Goal: Check status: Check status

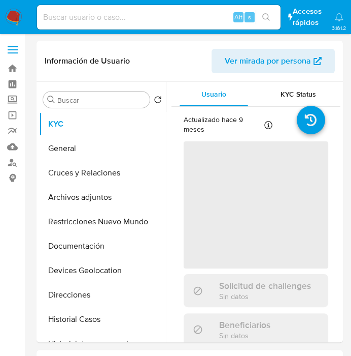
select select "10"
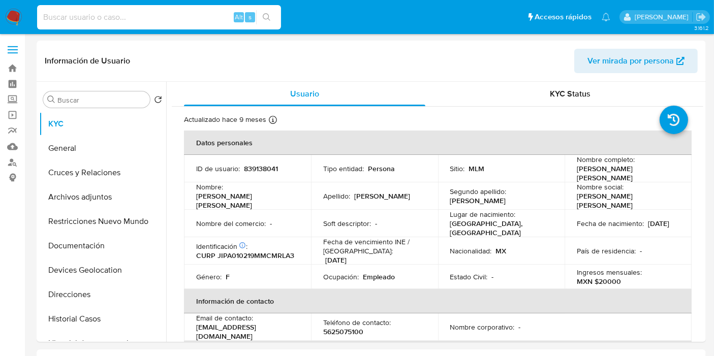
click at [151, 16] on input at bounding box center [159, 17] width 244 height 13
paste input "1005739513"
type input "1005739513"
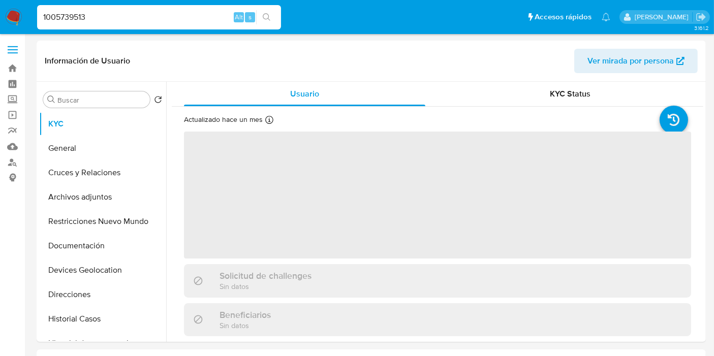
select select "10"
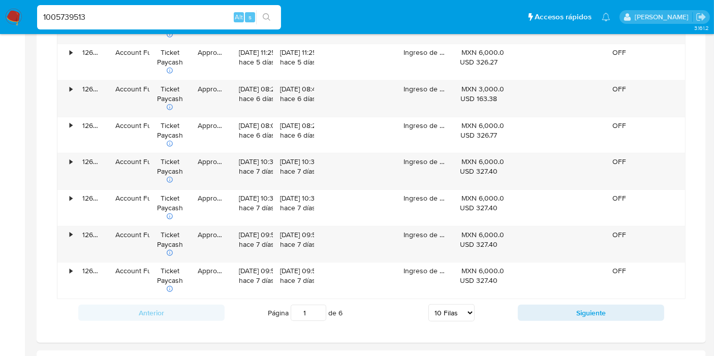
scroll to position [886, 0]
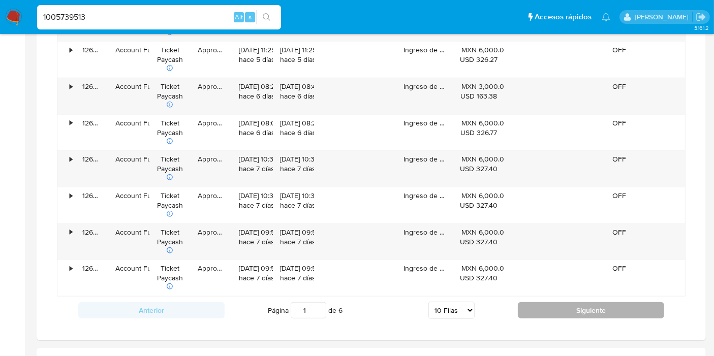
click at [360, 308] on button "Siguiente" at bounding box center [591, 310] width 146 height 16
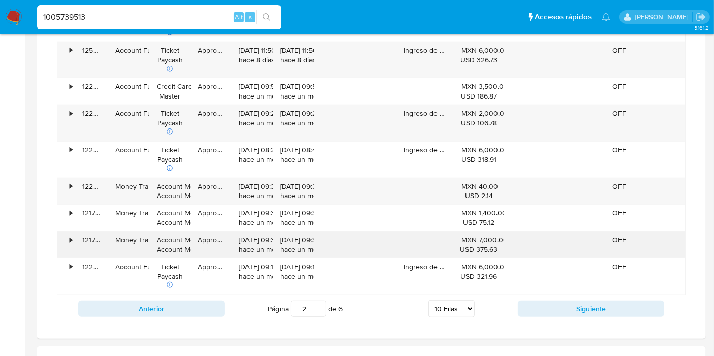
scroll to position [849, 0]
click at [360, 305] on button "Siguiente" at bounding box center [591, 309] width 146 height 16
type input "3"
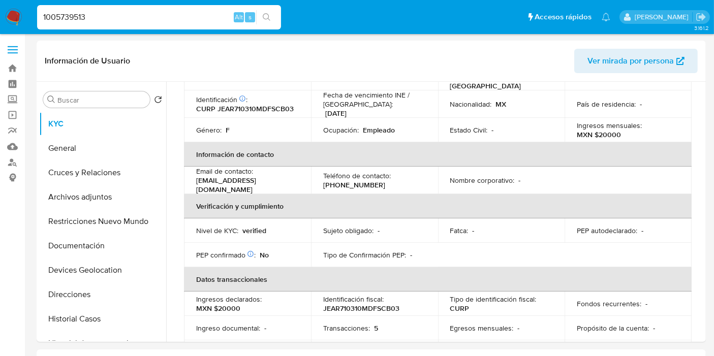
scroll to position [0, 0]
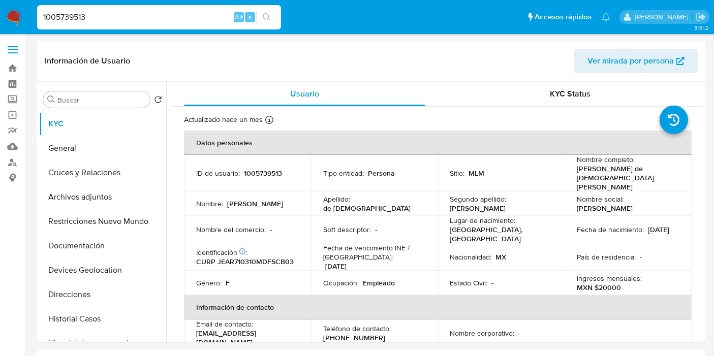
click at [124, 11] on input "1005739513" at bounding box center [159, 17] width 244 height 13
paste input "811063455"
type input "811063455"
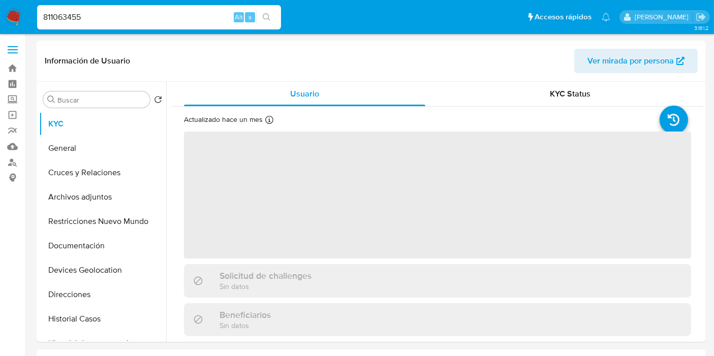
select select "10"
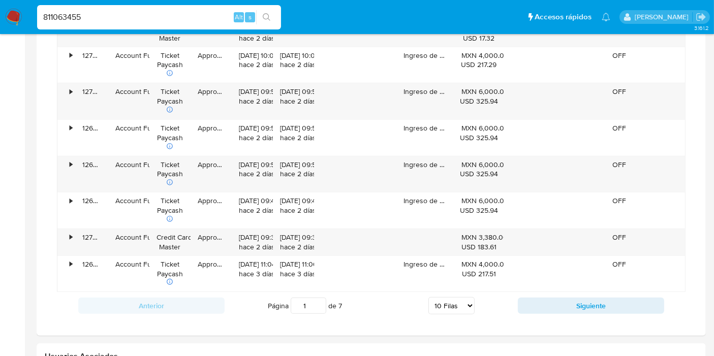
scroll to position [872, 0]
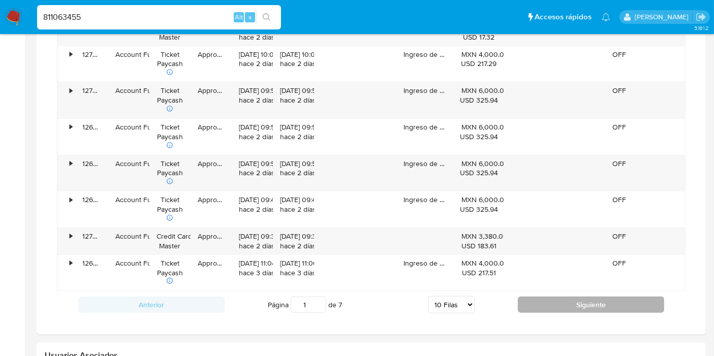
click at [360, 297] on button "Siguiente" at bounding box center [591, 305] width 146 height 16
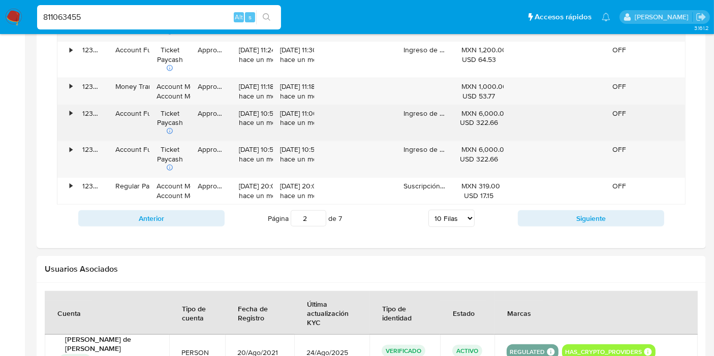
scroll to position [931, 0]
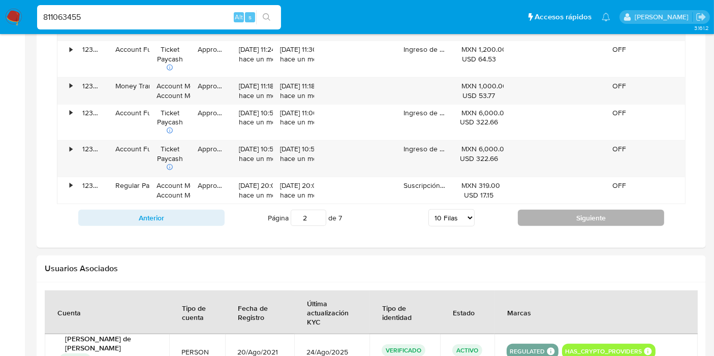
click at [360, 217] on button "Siguiente" at bounding box center [591, 218] width 146 height 16
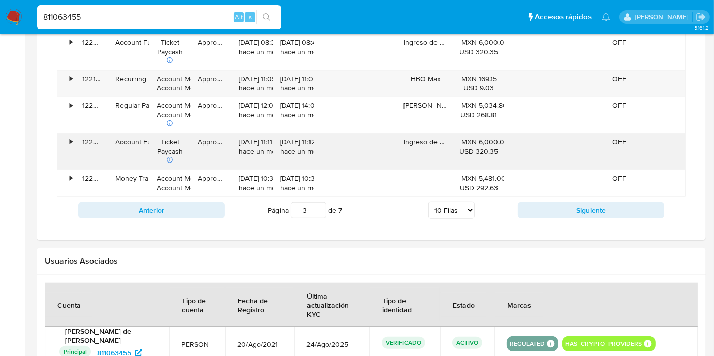
scroll to position [957, 0]
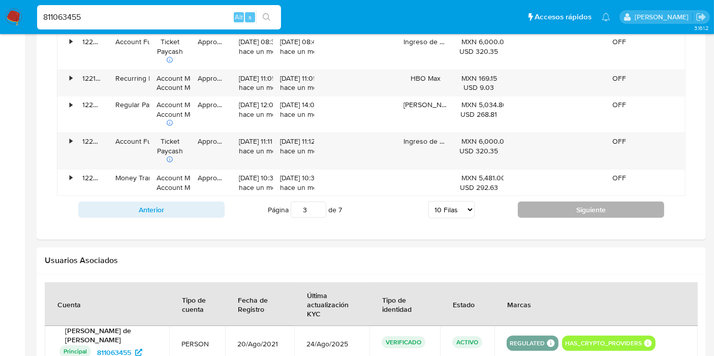
click at [360, 207] on button "Siguiente" at bounding box center [591, 210] width 146 height 16
type input "4"
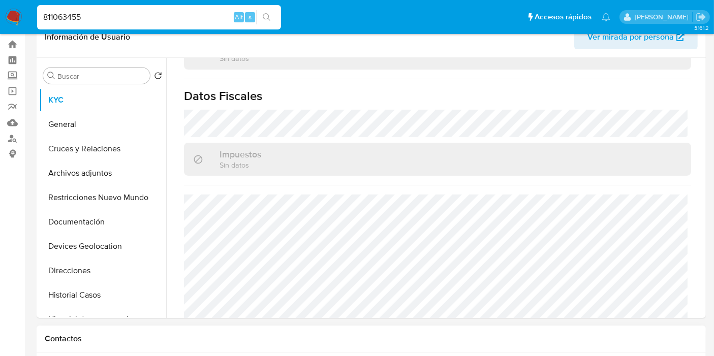
scroll to position [0, 0]
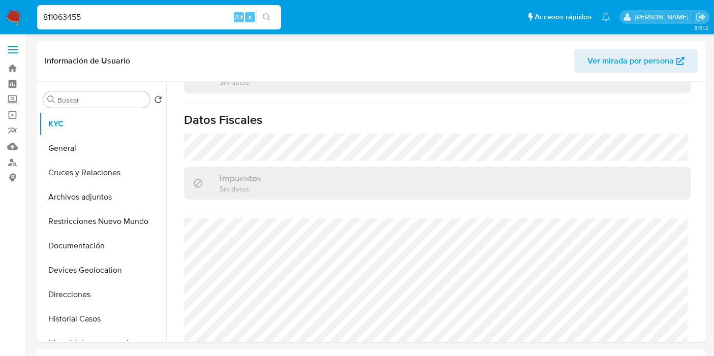
click at [17, 20] on img at bounding box center [13, 17] width 17 height 17
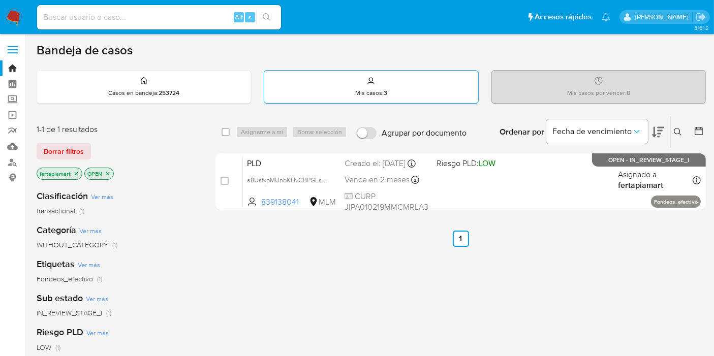
click at [363, 93] on p "Mis casos : 3" at bounding box center [371, 93] width 32 height 8
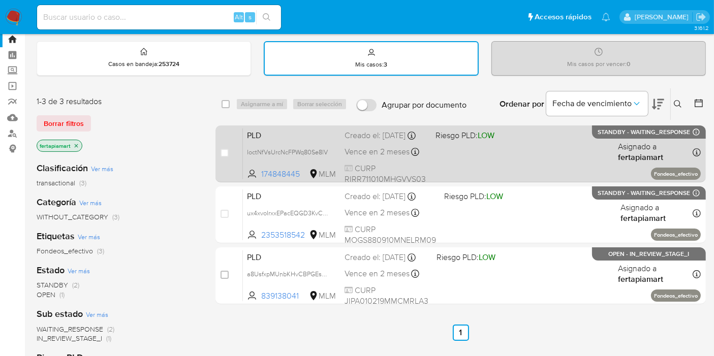
scroll to position [47, 0]
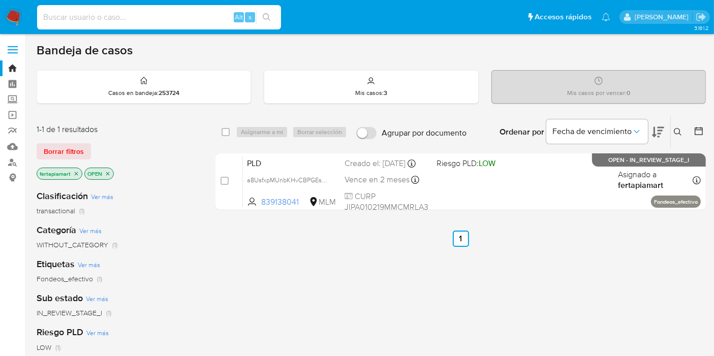
click at [174, 22] on input at bounding box center [159, 17] width 244 height 13
paste input "1005739513"
type input "1005739513"
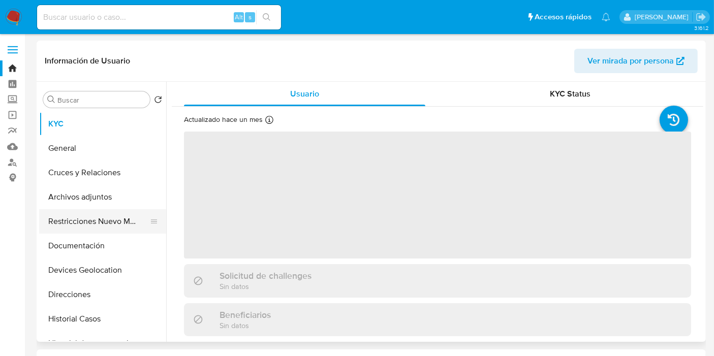
select select "10"
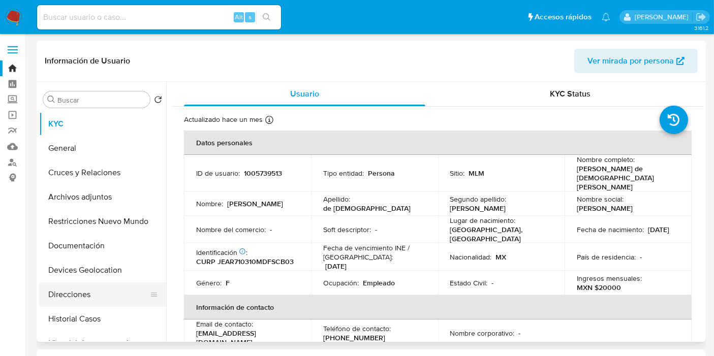
scroll to position [28, 0]
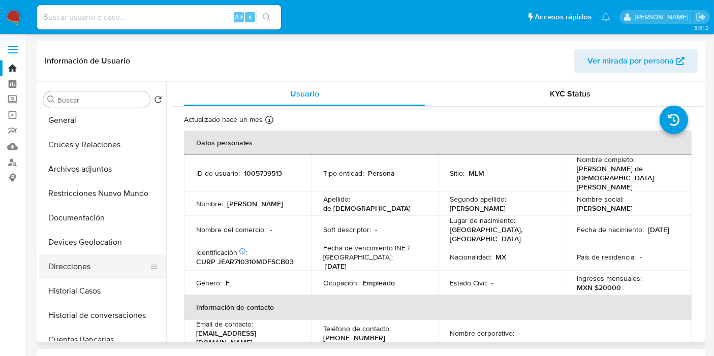
click at [97, 299] on button "Historial Casos" at bounding box center [102, 291] width 127 height 24
